Goal: Information Seeking & Learning: Check status

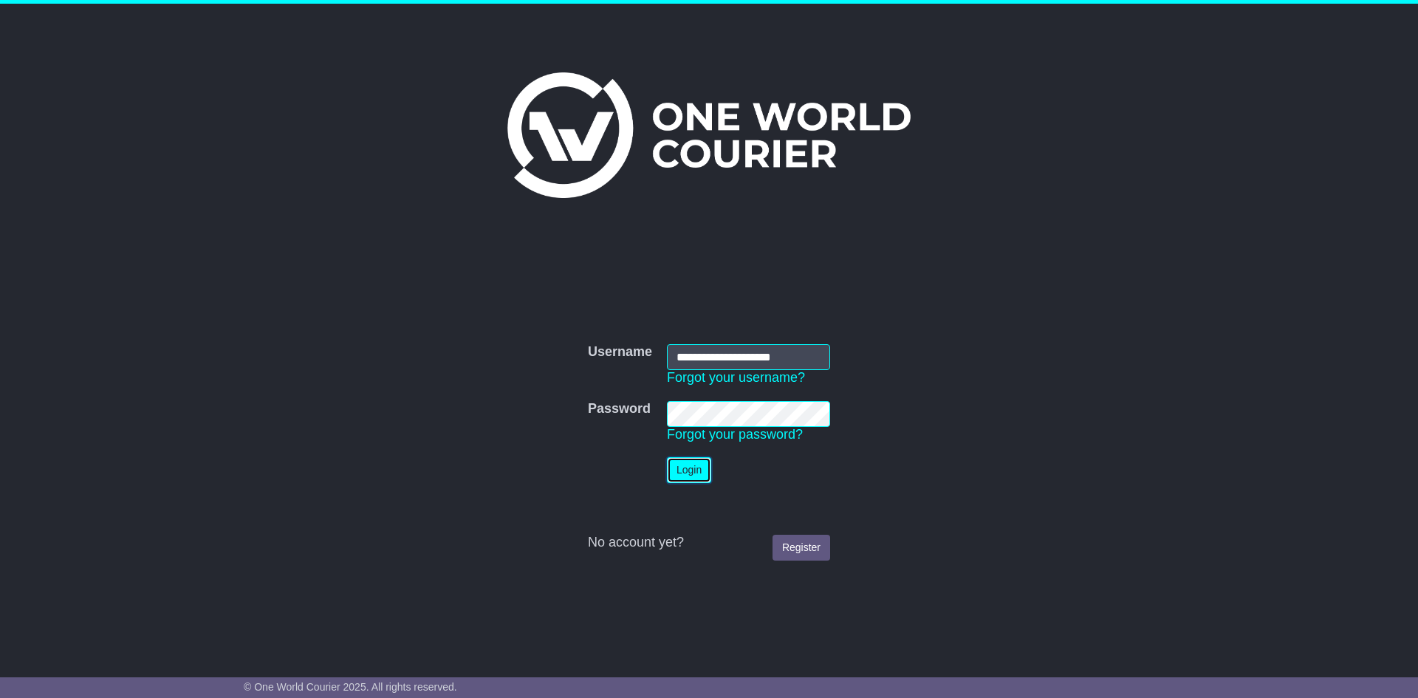
click at [704, 463] on button "Login" at bounding box center [689, 470] width 44 height 26
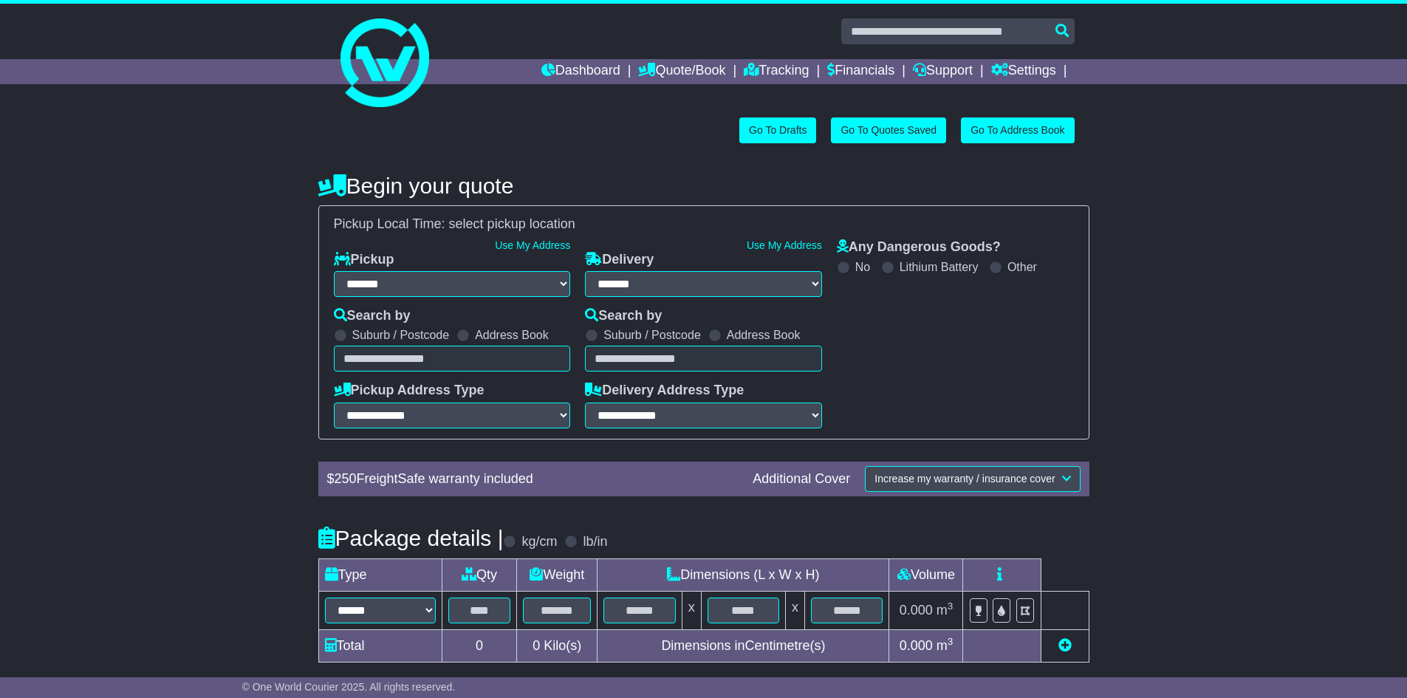
select select "**"
click at [760, 66] on link "Tracking" at bounding box center [776, 71] width 65 height 25
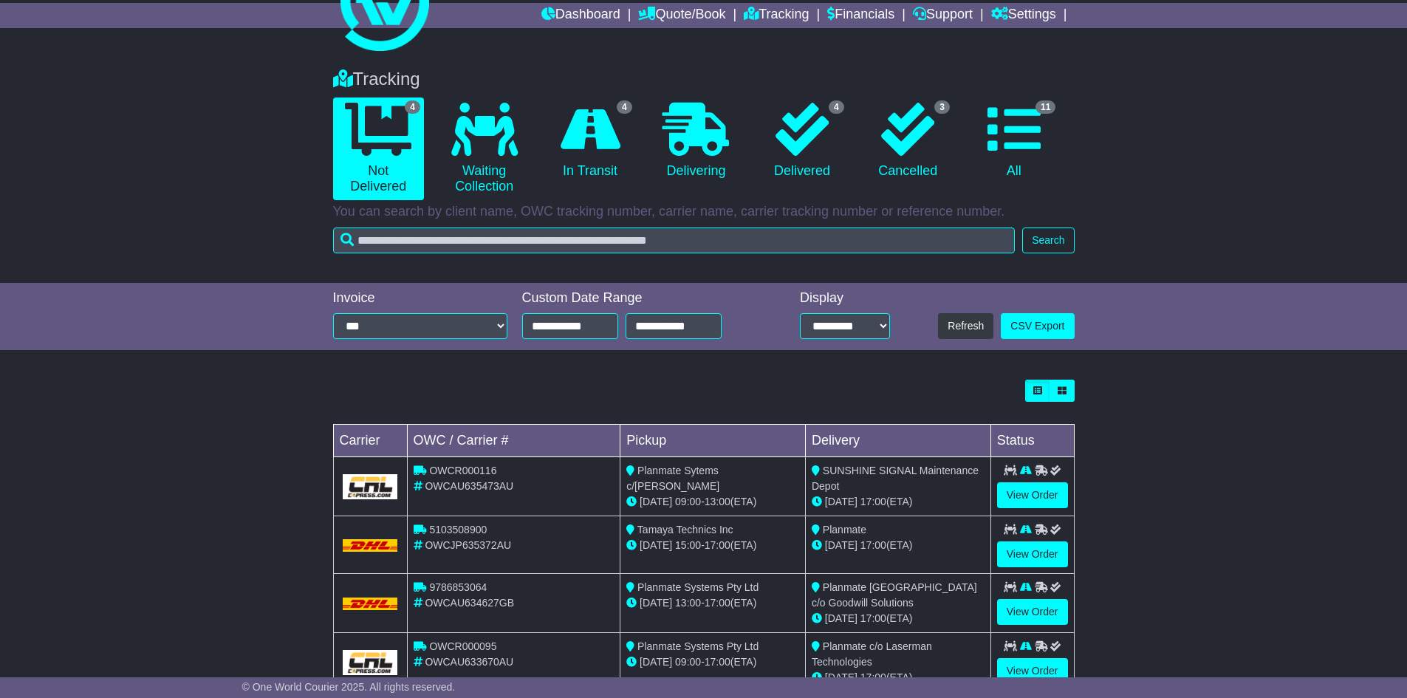
scroll to position [103, 0]
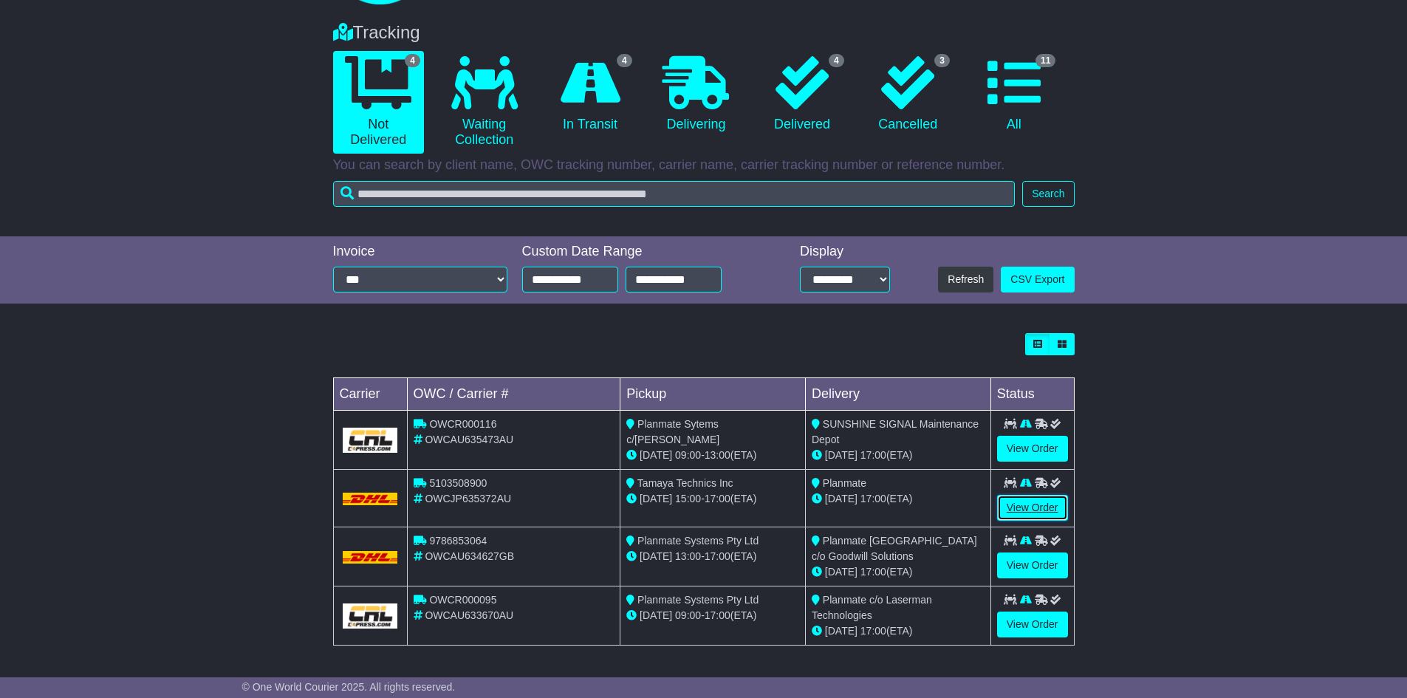
click at [1029, 507] on link "View Order" at bounding box center [1032, 508] width 71 height 26
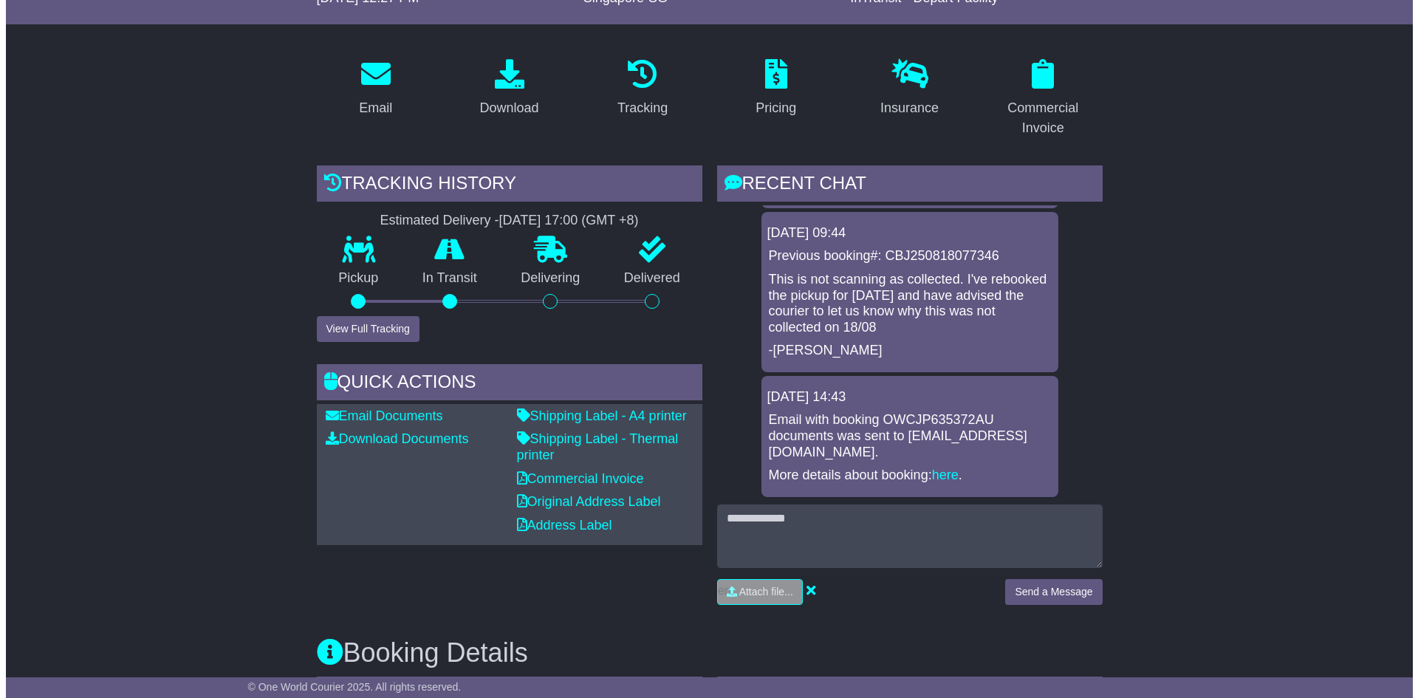
scroll to position [222, 0]
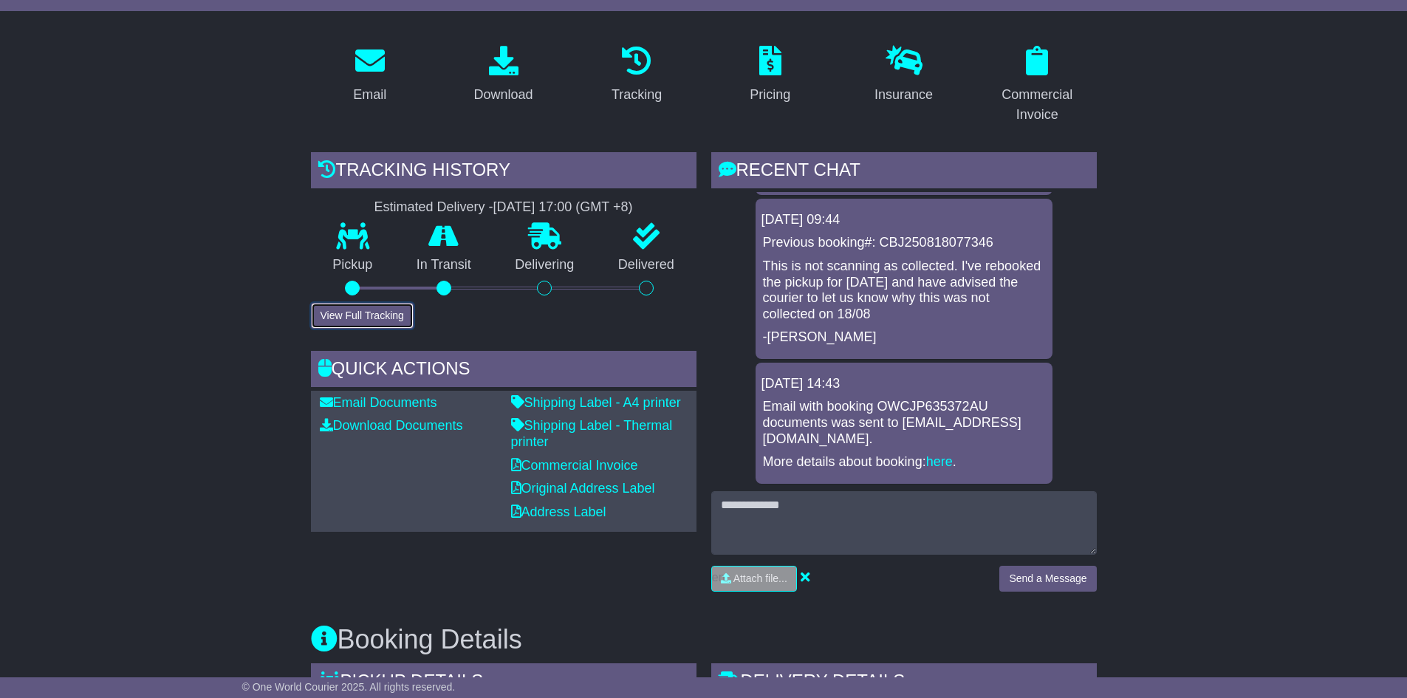
click at [375, 313] on button "View Full Tracking" at bounding box center [362, 316] width 103 height 26
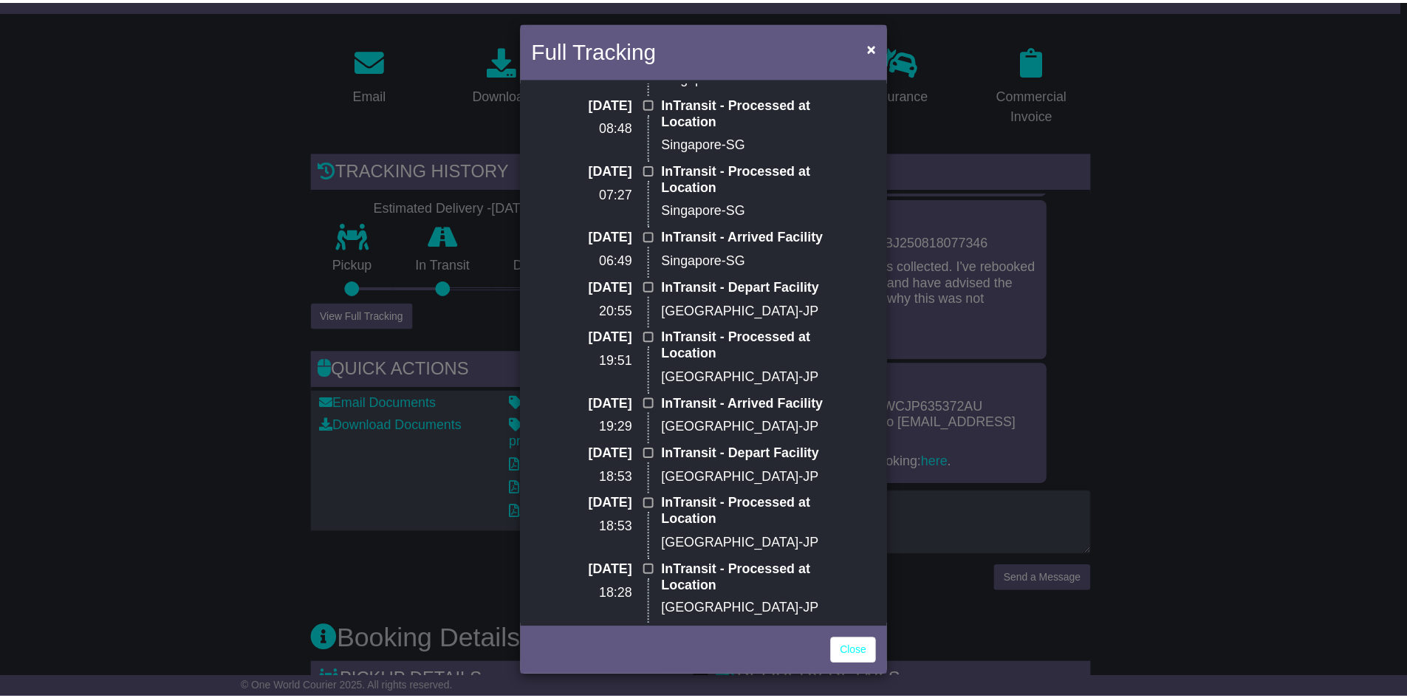
scroll to position [0, 0]
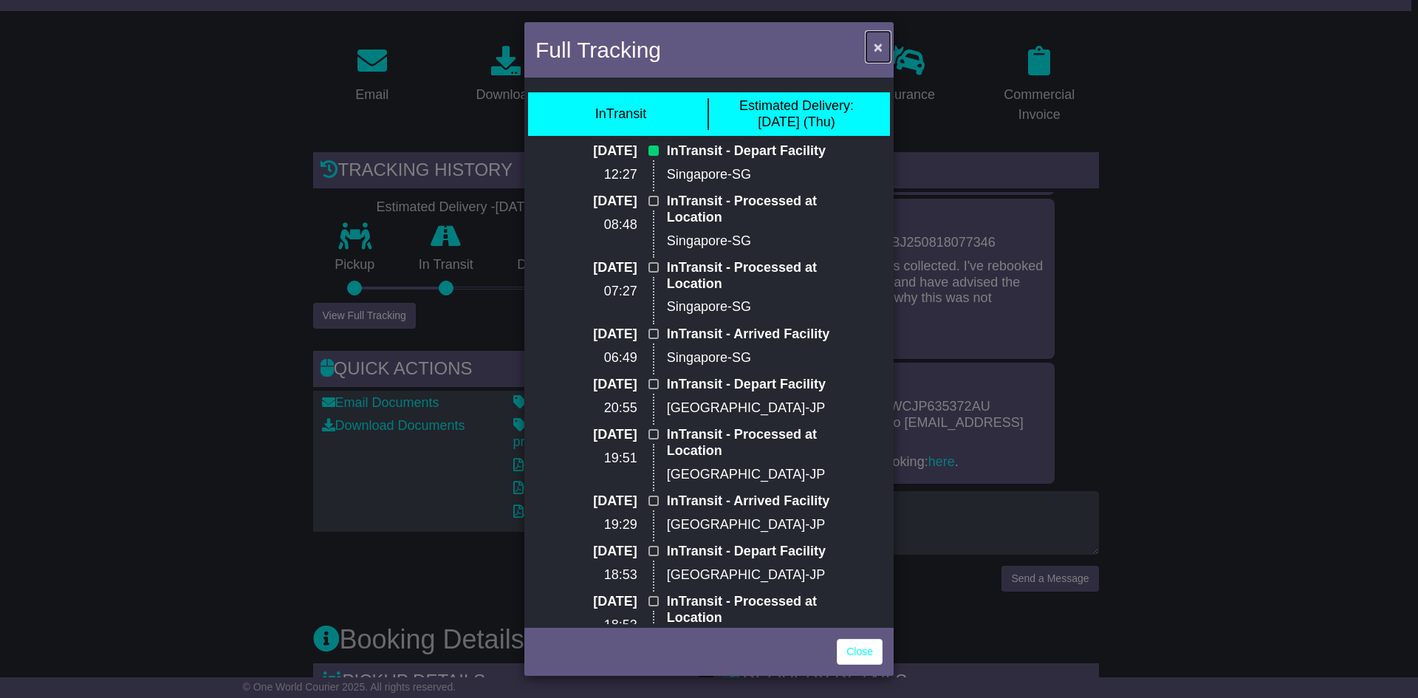
click at [878, 48] on span "×" at bounding box center [878, 46] width 9 height 17
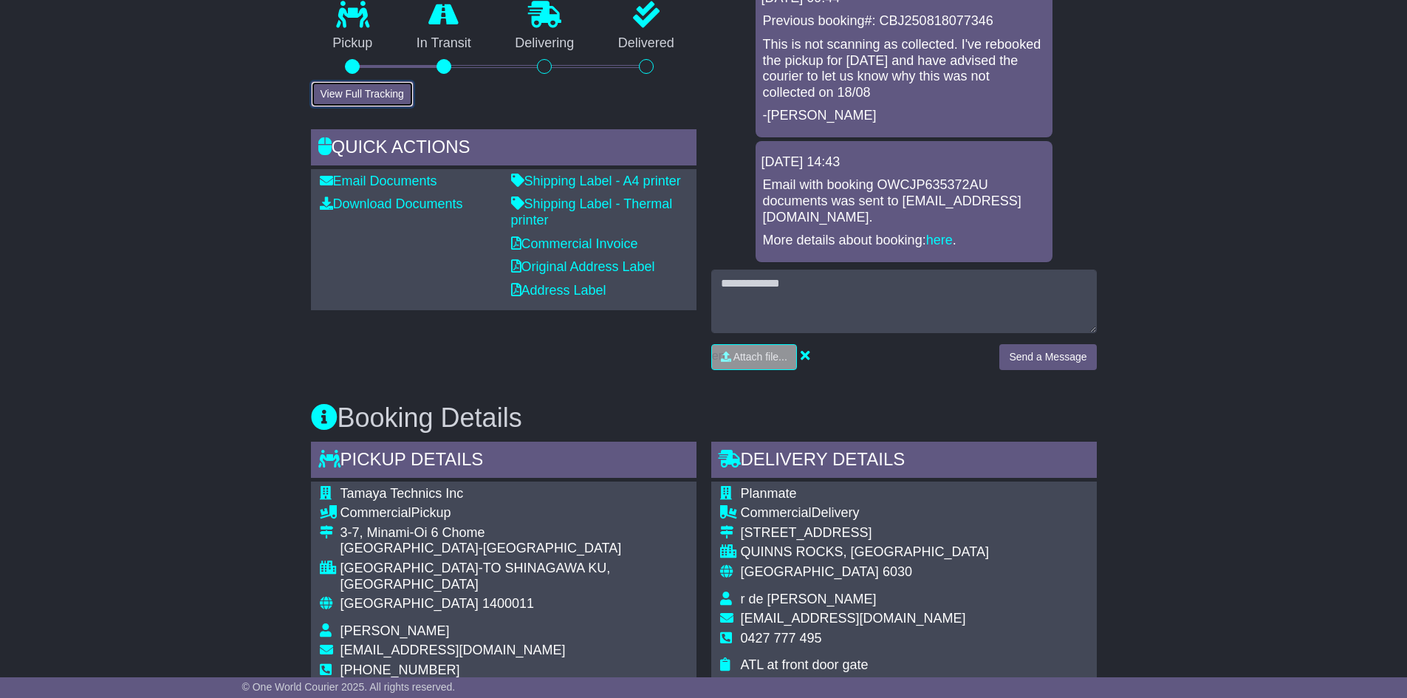
scroll to position [886, 0]
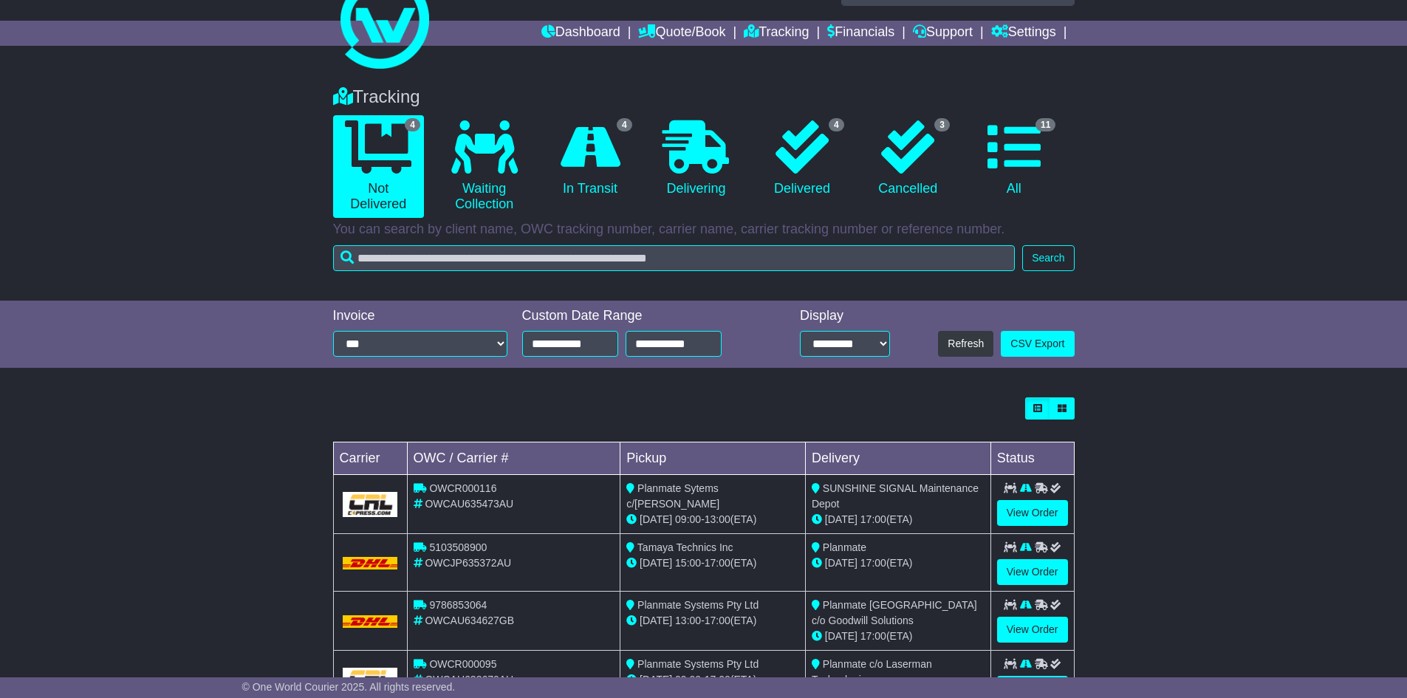
scroll to position [103, 0]
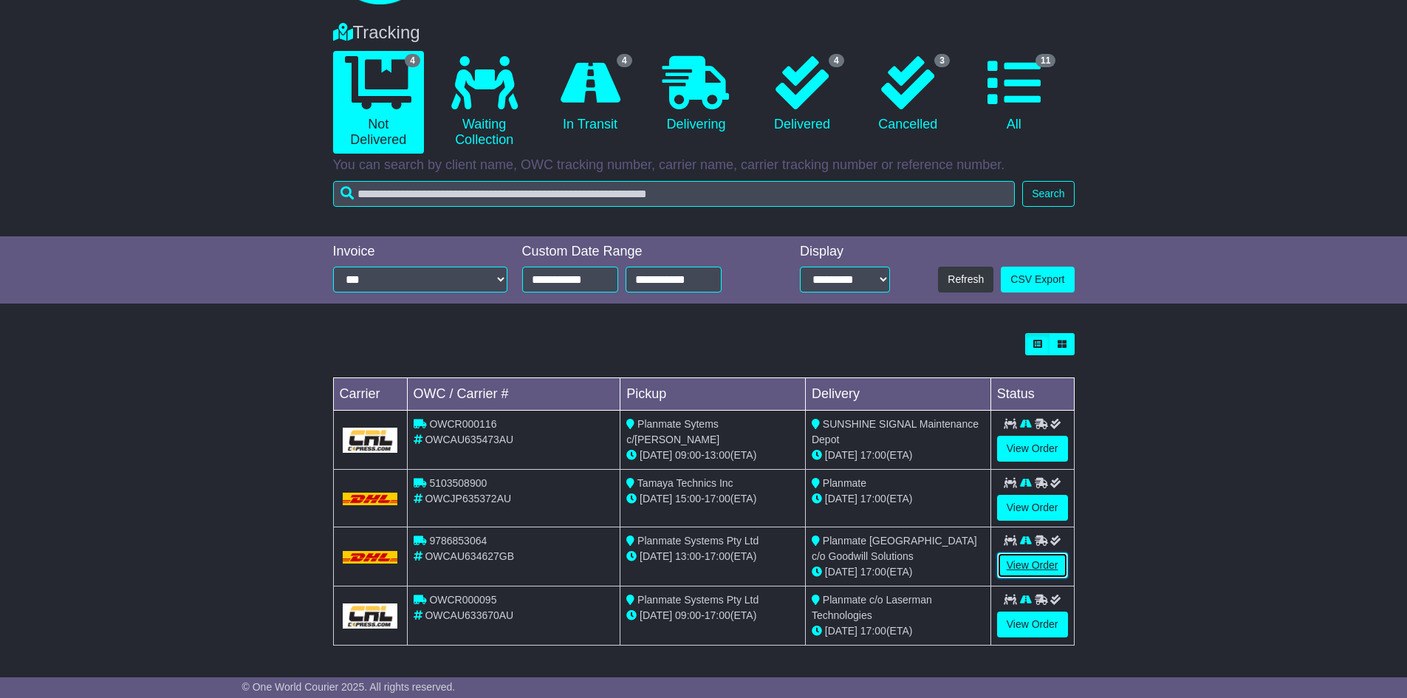
click at [1032, 564] on link "View Order" at bounding box center [1032, 566] width 71 height 26
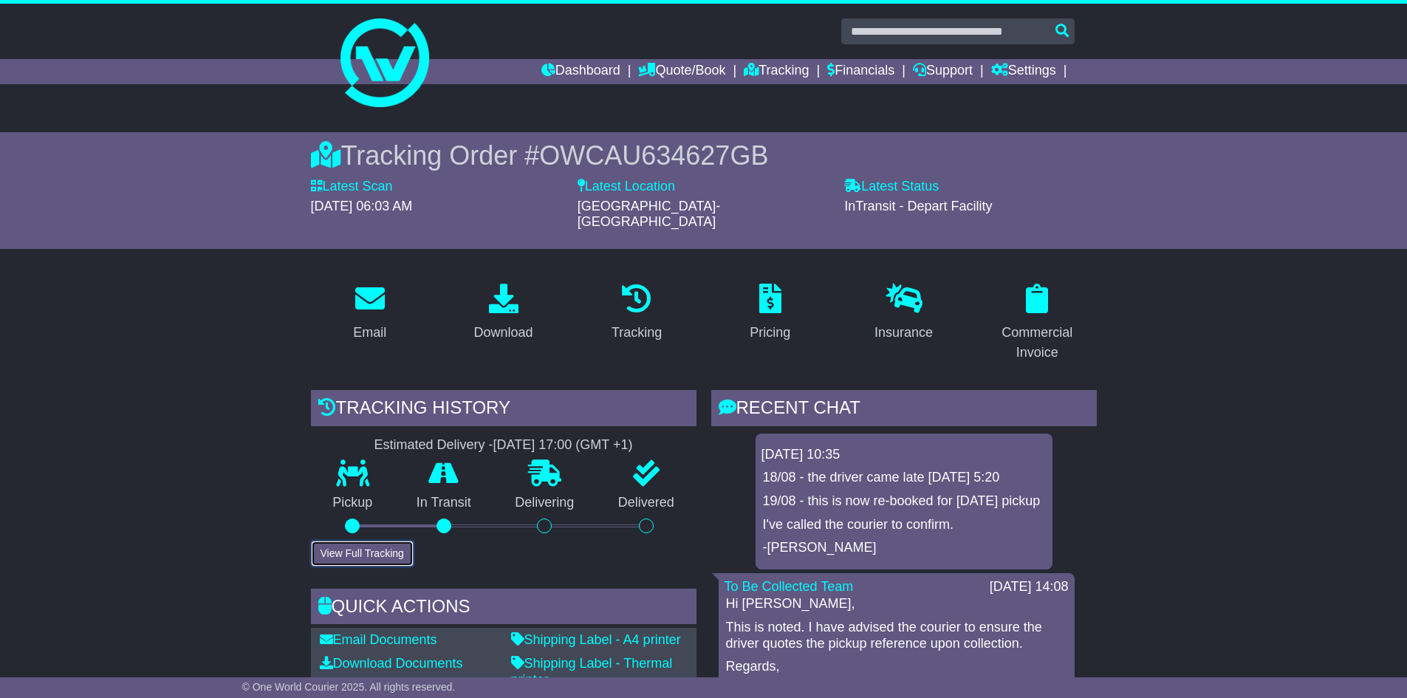
click at [355, 541] on button "View Full Tracking" at bounding box center [362, 554] width 103 height 26
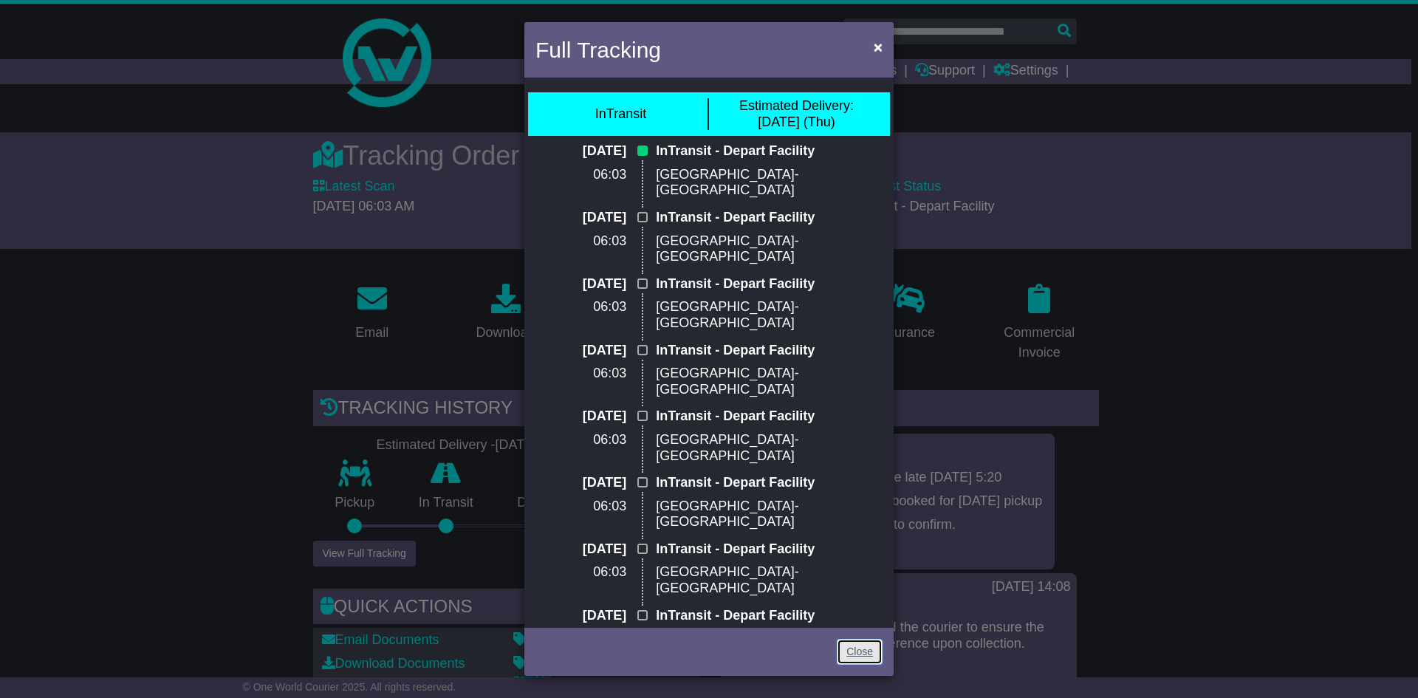
click at [861, 649] on link "Close" at bounding box center [860, 652] width 46 height 26
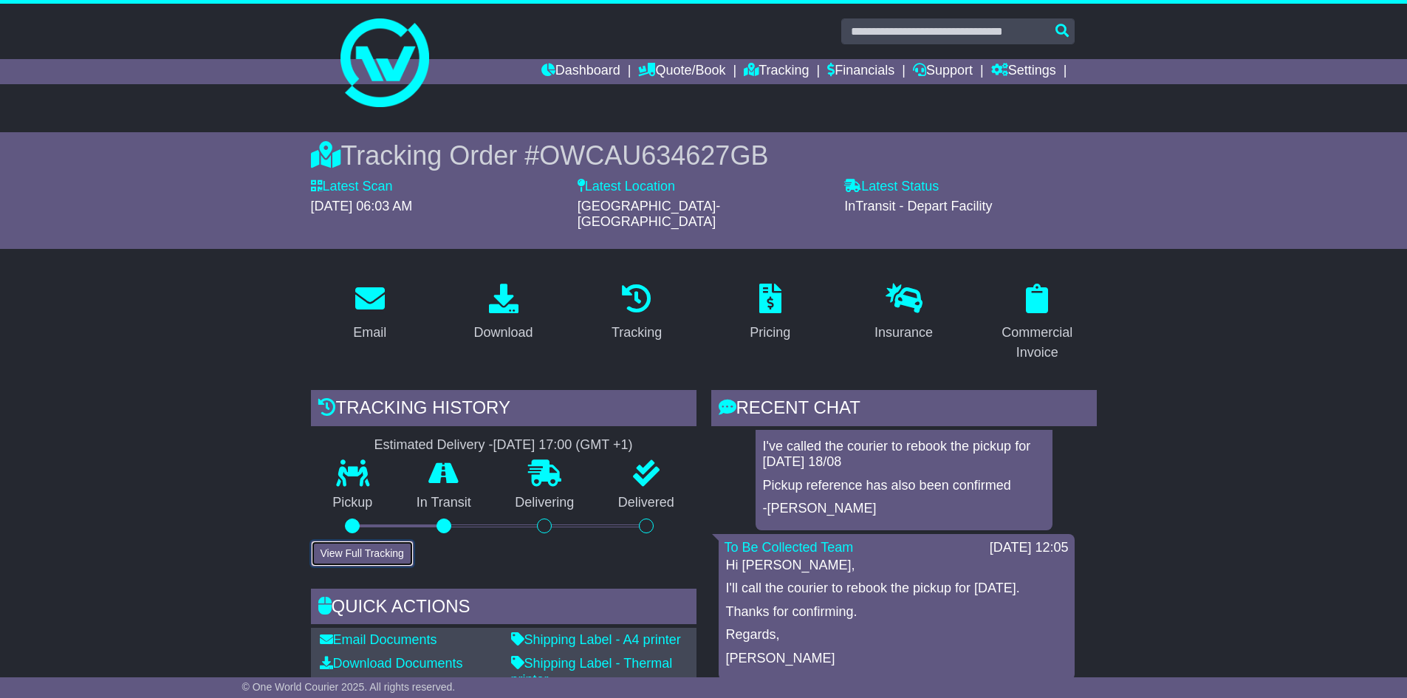
scroll to position [295, 0]
